Goal: Transaction & Acquisition: Purchase product/service

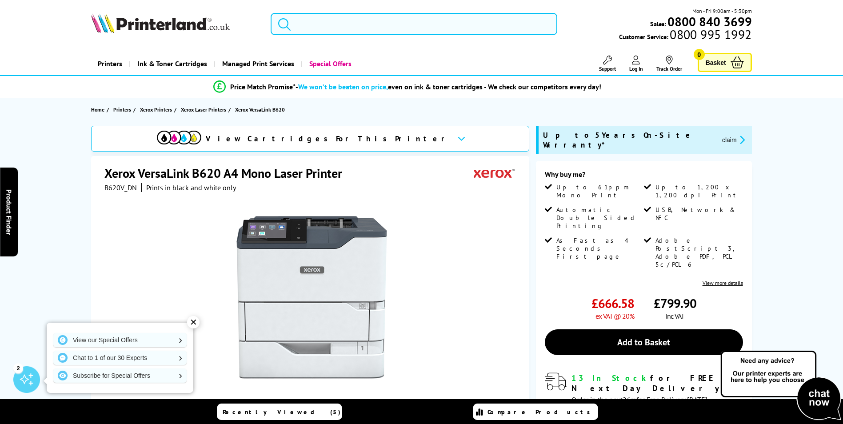
click at [327, 19] on input "search" at bounding box center [414, 24] width 287 height 22
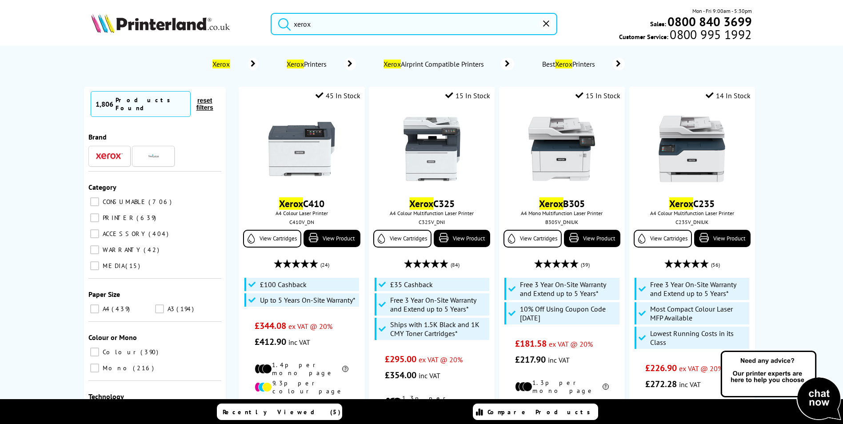
type input "xerox"
click at [317, 24] on input "xerox" at bounding box center [414, 24] width 287 height 22
click at [433, 153] on img at bounding box center [432, 149] width 67 height 67
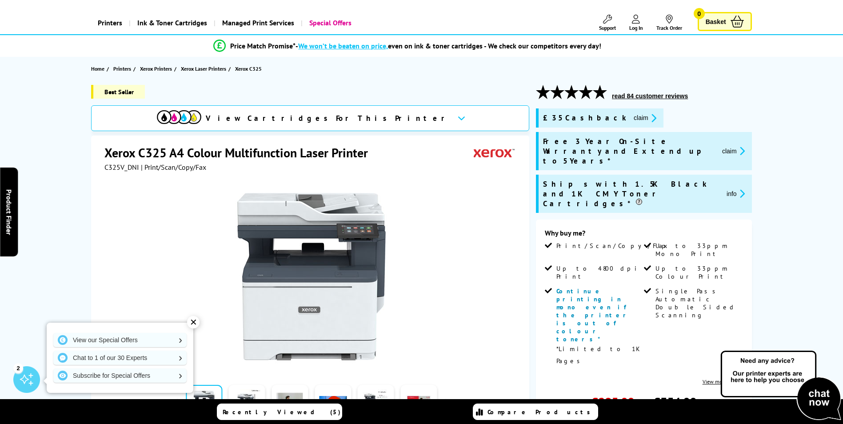
scroll to position [44, 0]
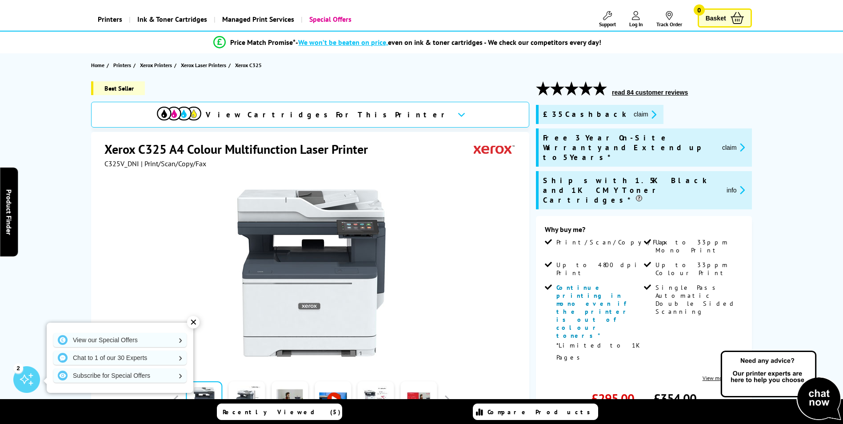
click at [465, 197] on div at bounding box center [311, 268] width 414 height 201
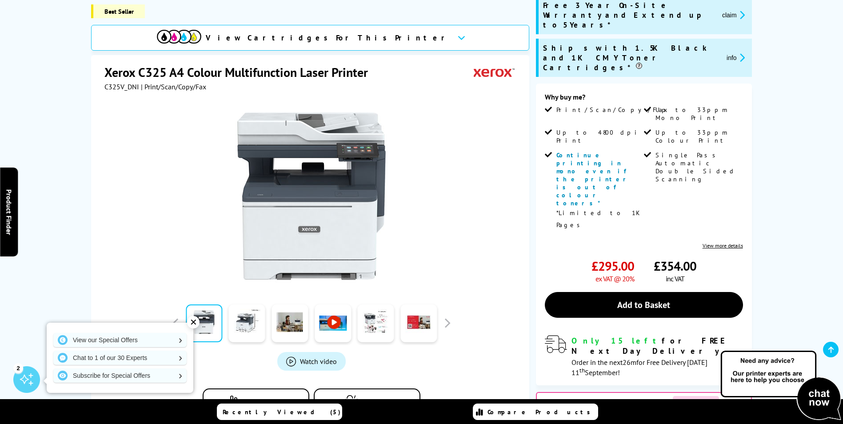
scroll to position [178, 0]
